Goal: Communication & Community: Answer question/provide support

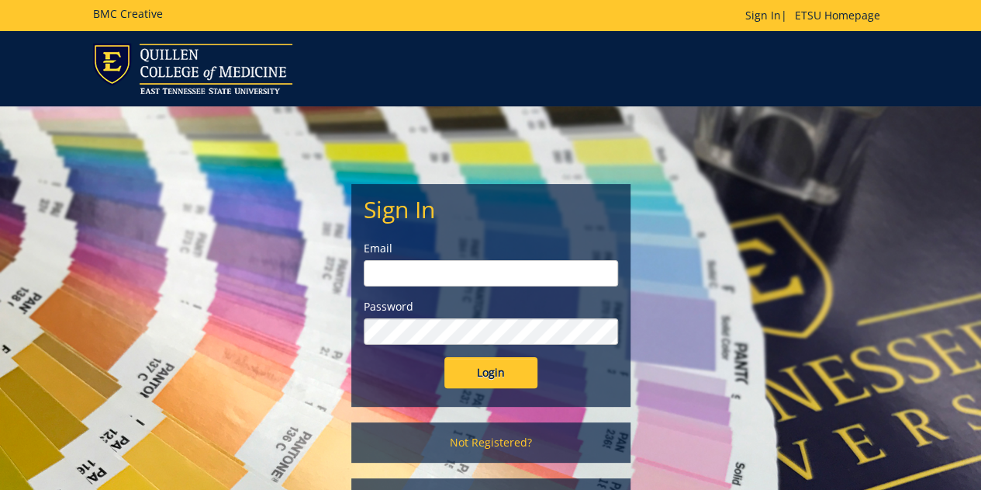
type input "[EMAIL_ADDRESS][DOMAIN_NAME]"
click at [470, 362] on input "Login" at bounding box center [491, 372] width 93 height 31
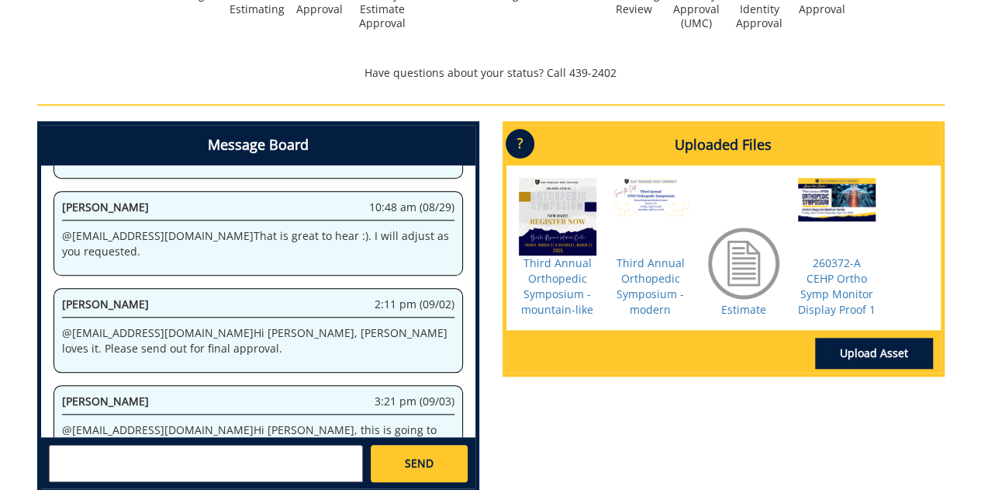
scroll to position [683, 0]
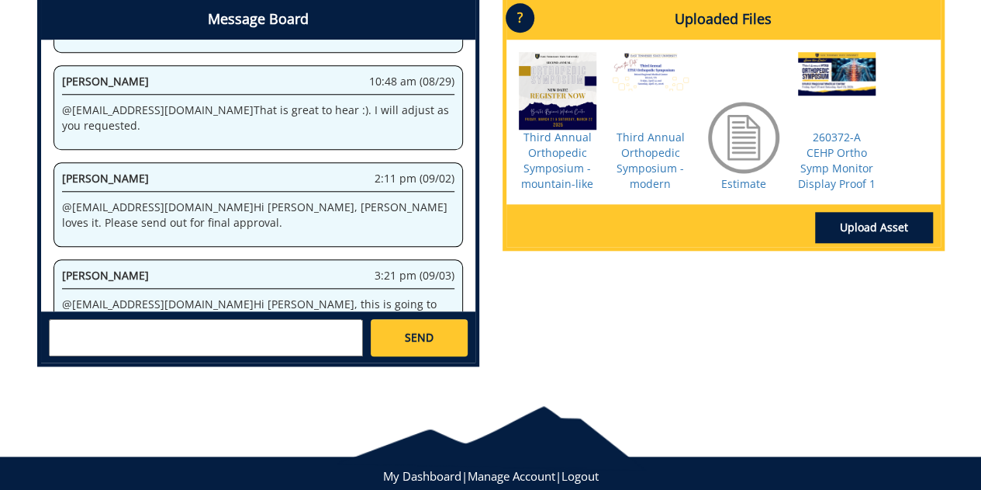
click at [182, 324] on textarea at bounding box center [206, 337] width 314 height 37
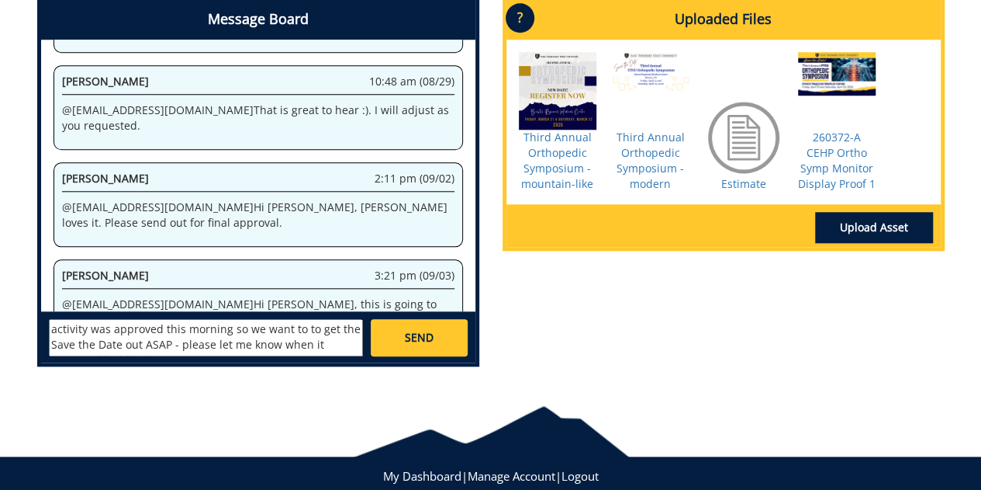
scroll to position [44, 0]
type textarea "@[EMAIL_ADDRESS][DOMAIN_NAME] Thanks [PERSON_NAME]. Please let me know when it …"
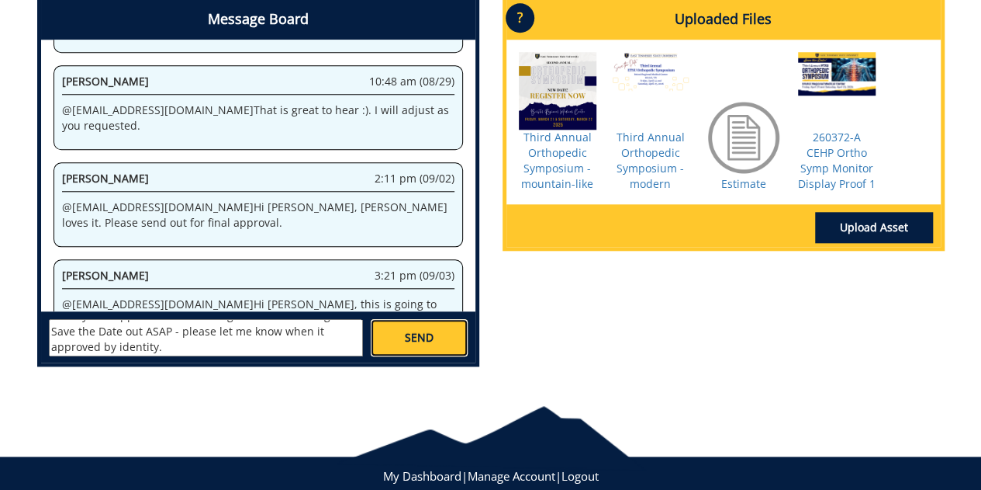
click at [405, 330] on span "SEND" at bounding box center [419, 338] width 29 height 16
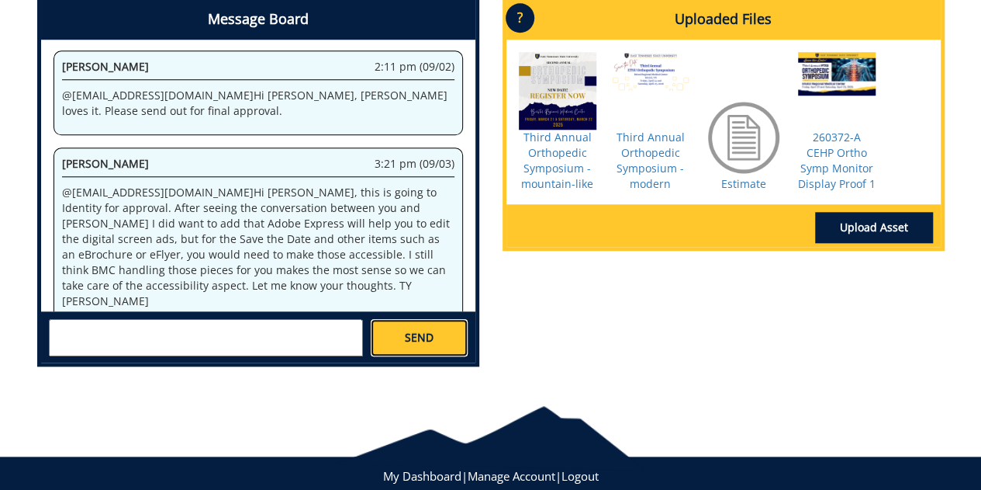
scroll to position [6155, 0]
